Goal: Information Seeking & Learning: Learn about a topic

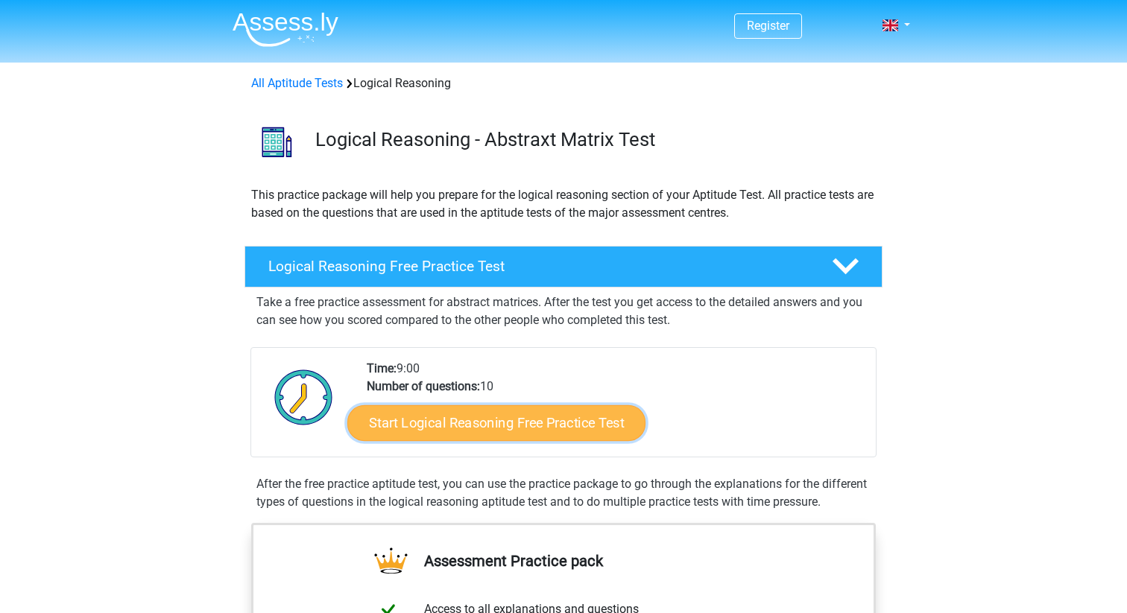
click at [415, 417] on link "Start Logical Reasoning Free Practice Test" at bounding box center [496, 423] width 298 height 36
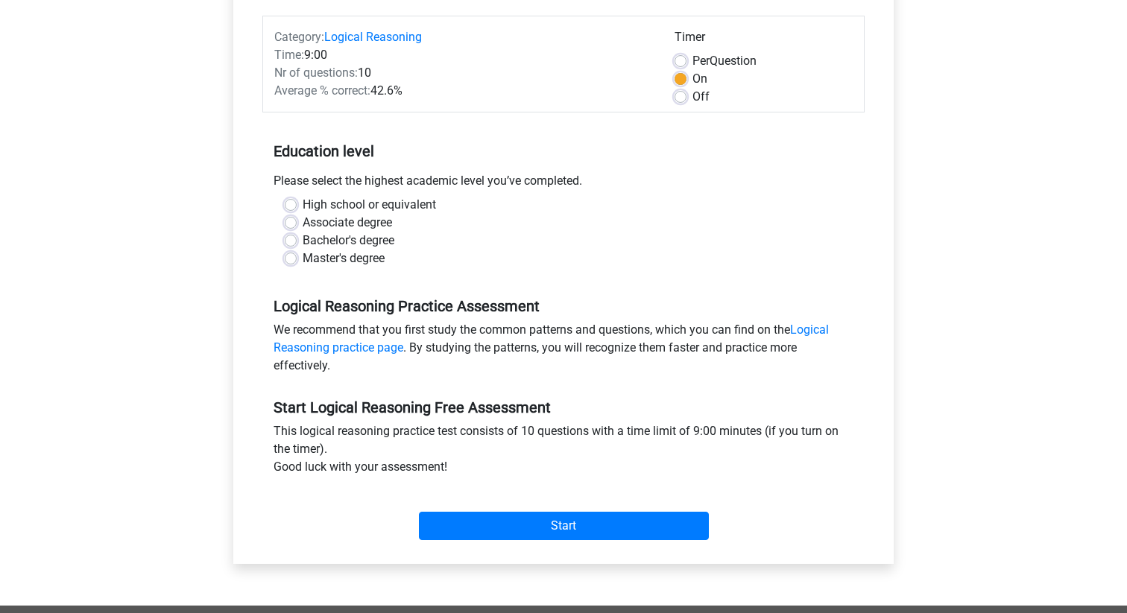
scroll to position [173, 0]
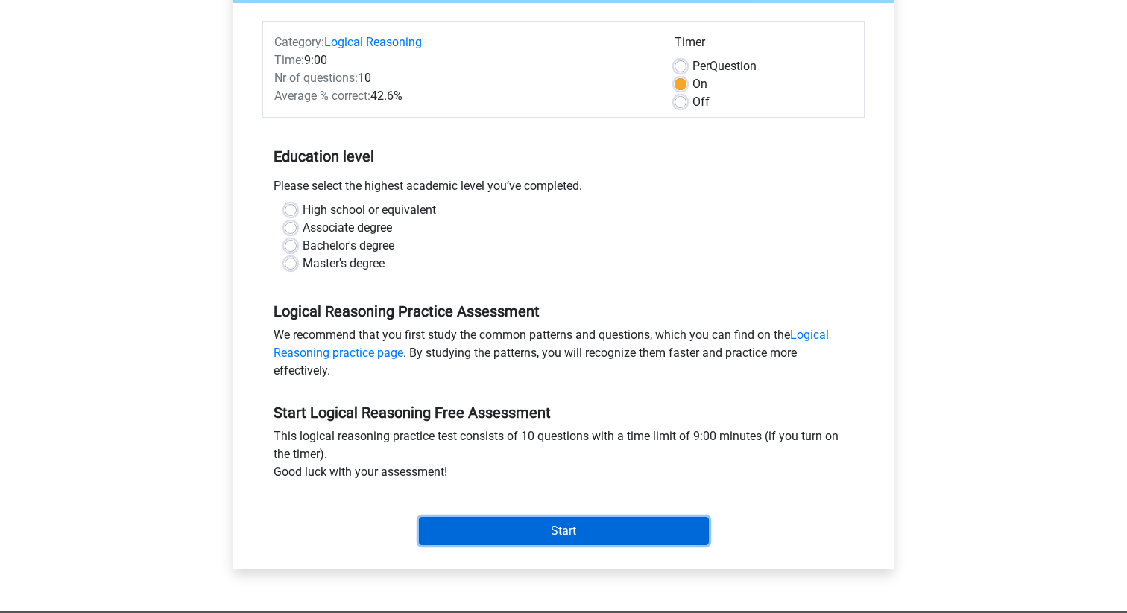
click at [514, 536] on input "Start" at bounding box center [564, 531] width 290 height 28
click at [500, 540] on input "Start" at bounding box center [564, 531] width 290 height 28
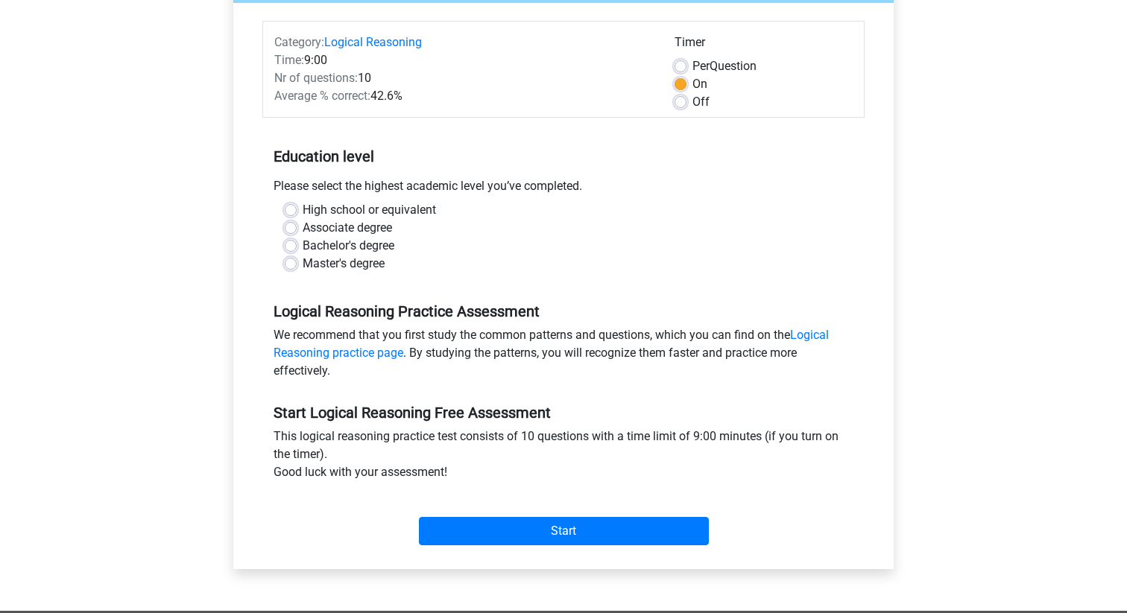
click at [363, 207] on label "High school or equivalent" at bounding box center [369, 210] width 133 height 18
click at [297, 207] on input "High school or equivalent" at bounding box center [291, 208] width 12 height 15
radio input "true"
click at [303, 209] on label "High school or equivalent" at bounding box center [369, 210] width 133 height 18
click at [288, 209] on input "High school or equivalent" at bounding box center [291, 208] width 12 height 15
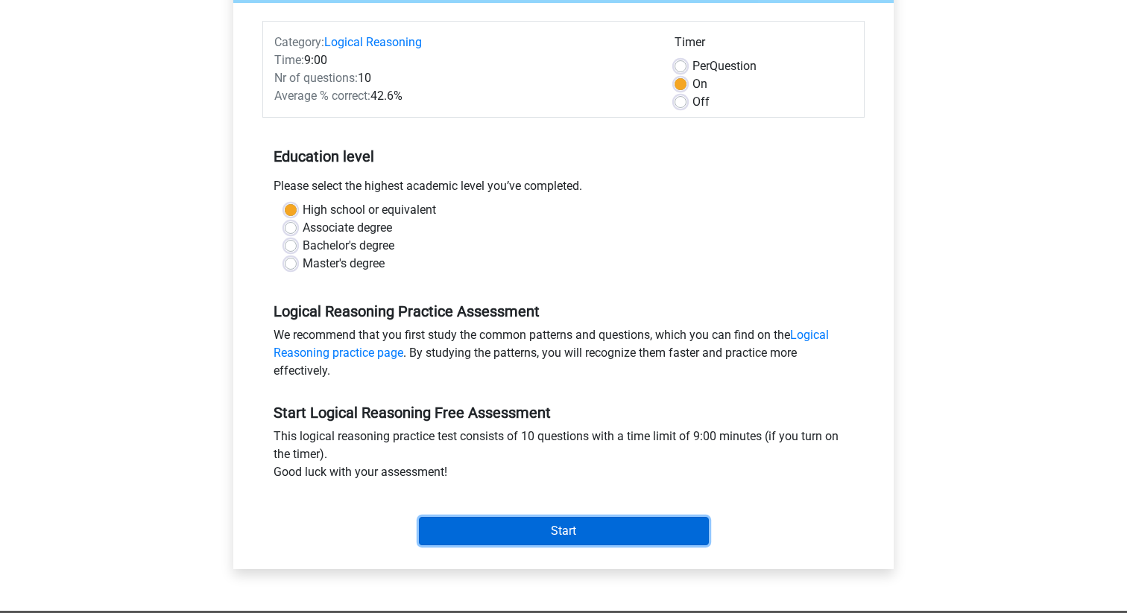
click at [525, 534] on input "Start" at bounding box center [564, 531] width 290 height 28
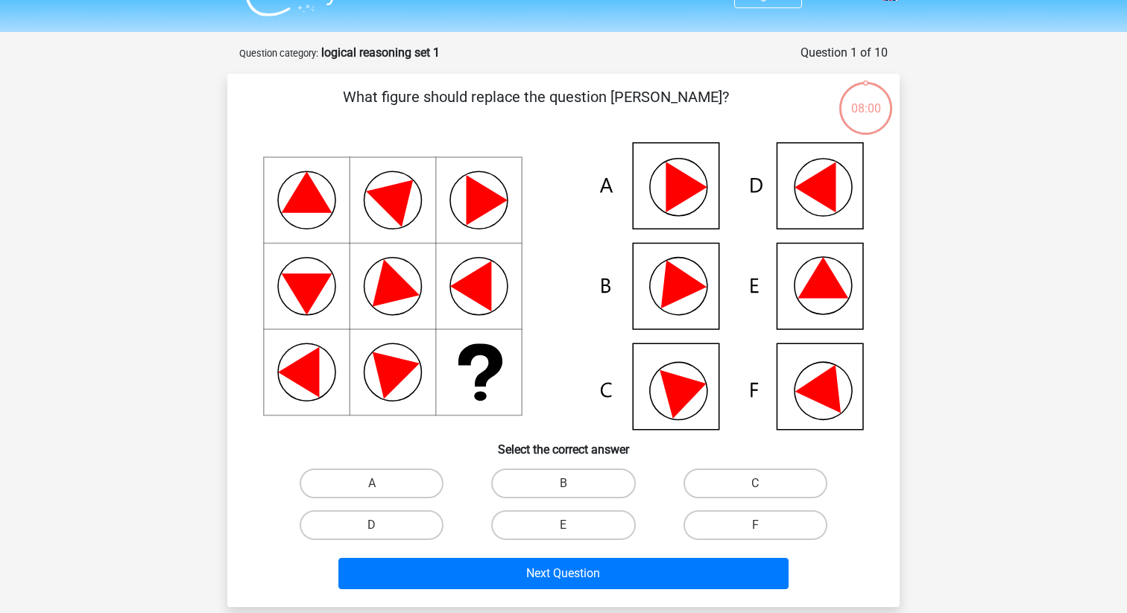
scroll to position [32, 0]
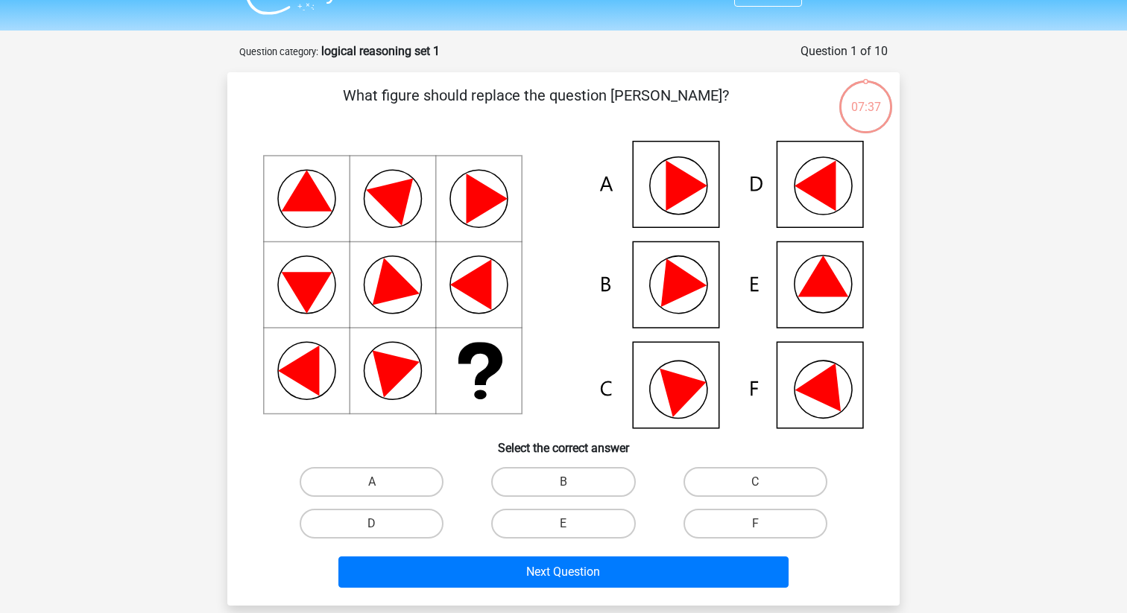
click at [566, 523] on div "E" at bounding box center [563, 524] width 180 height 30
click at [566, 529] on input "E" at bounding box center [568, 529] width 10 height 10
radio input "true"
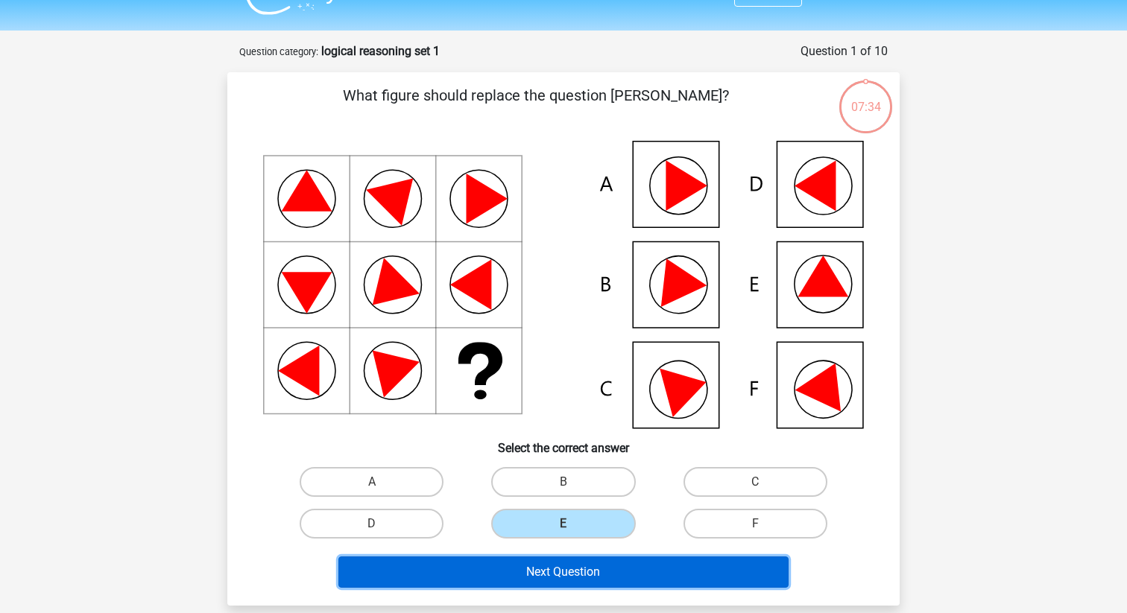
click at [562, 572] on button "Next Question" at bounding box center [563, 572] width 451 height 31
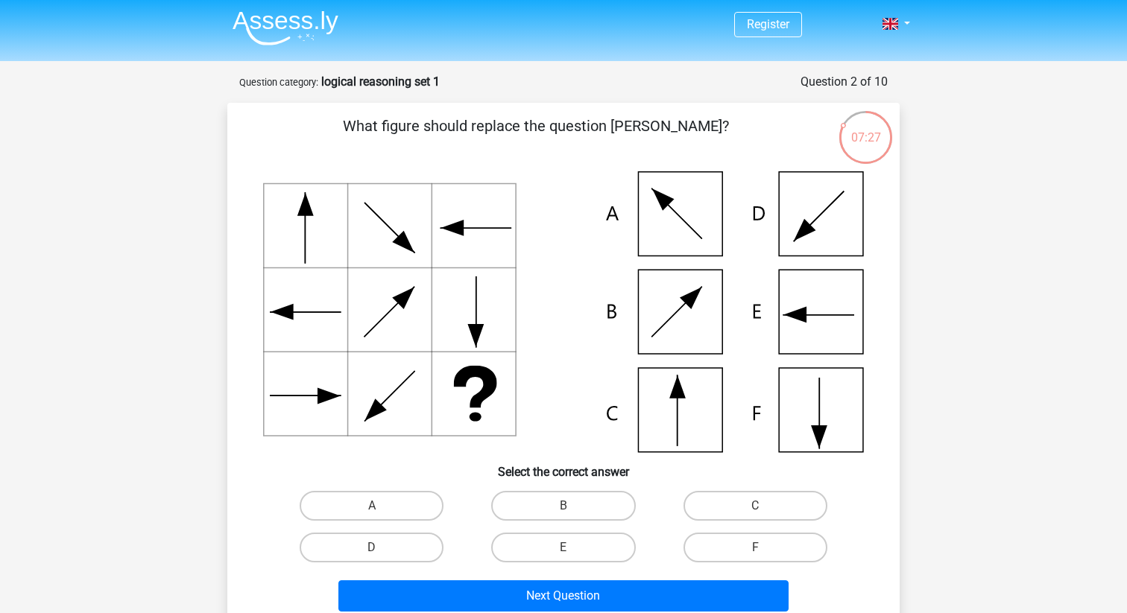
scroll to position [0, 0]
